Goal: Browse casually: Explore the website without a specific task or goal

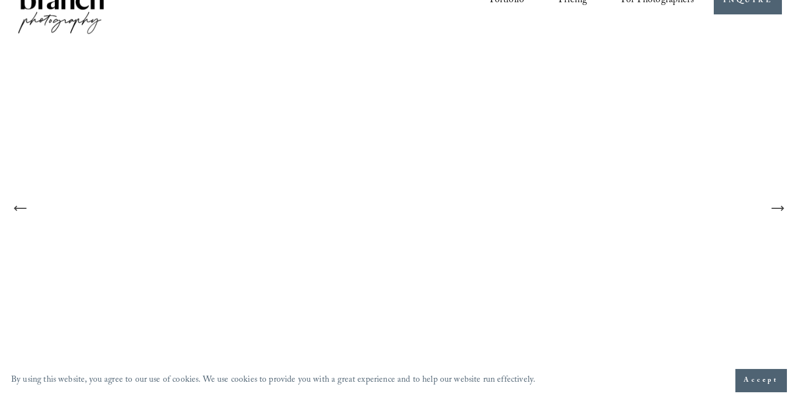
scroll to position [34, 0]
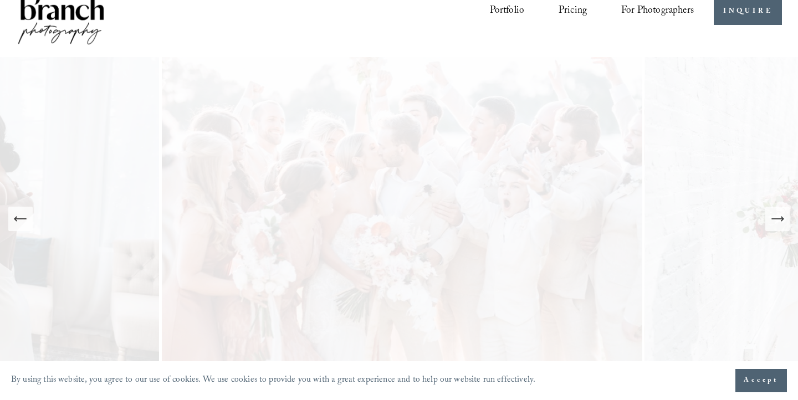
click at [777, 223] on icon "Next Slide" at bounding box center [778, 219] width 16 height 16
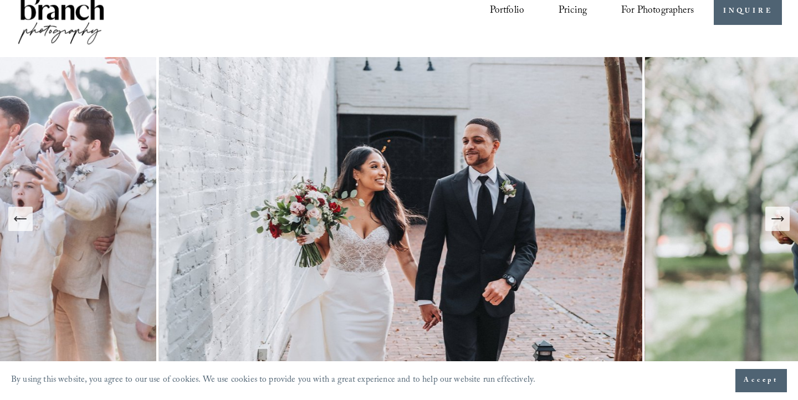
click at [777, 223] on icon "Next Slide" at bounding box center [778, 219] width 16 height 16
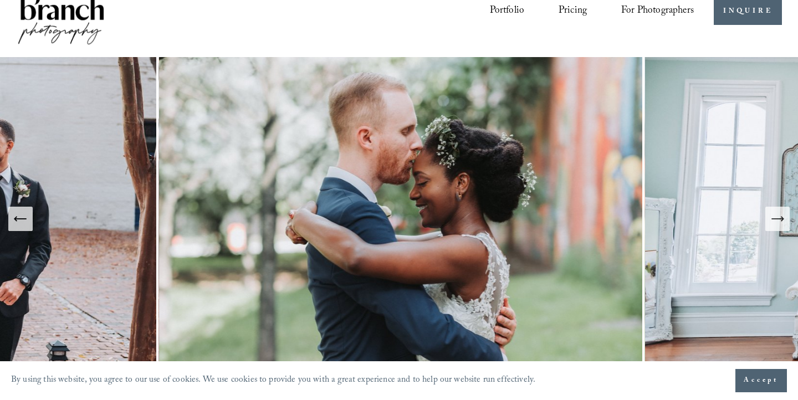
click at [777, 223] on icon "Next Slide" at bounding box center [778, 219] width 16 height 16
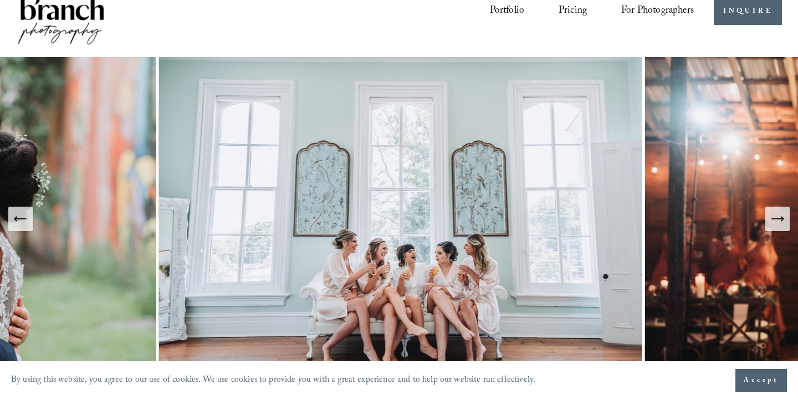
click at [777, 223] on icon "Next Slide" at bounding box center [778, 219] width 16 height 16
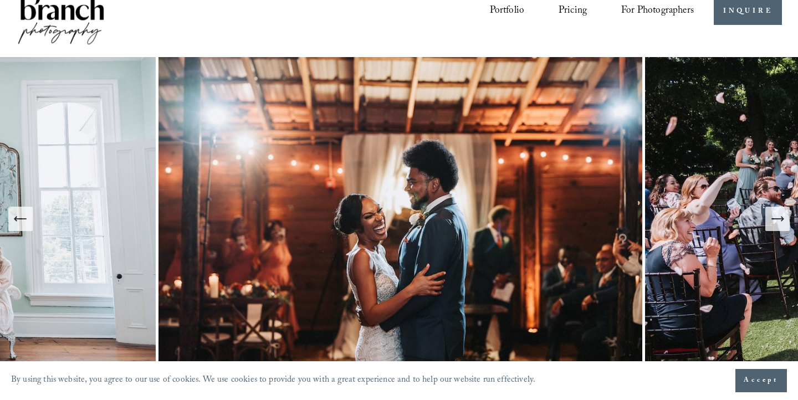
click at [777, 223] on icon "Next Slide" at bounding box center [778, 219] width 16 height 16
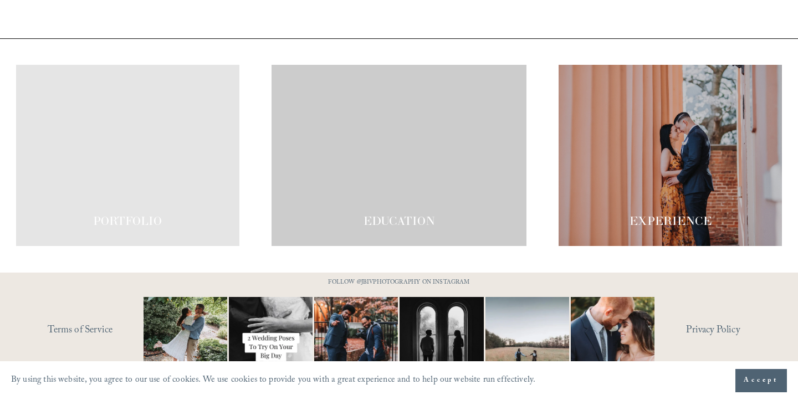
scroll to position [1948, 0]
